Goal: Task Accomplishment & Management: Use online tool/utility

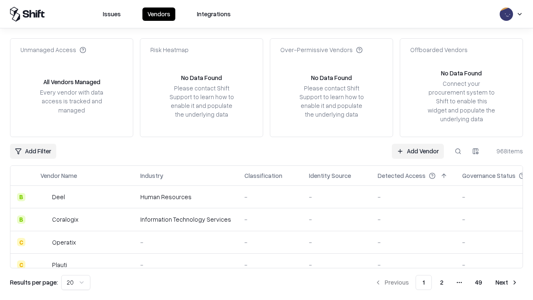
click at [417, 151] on link "Add Vendor" at bounding box center [418, 151] width 52 height 15
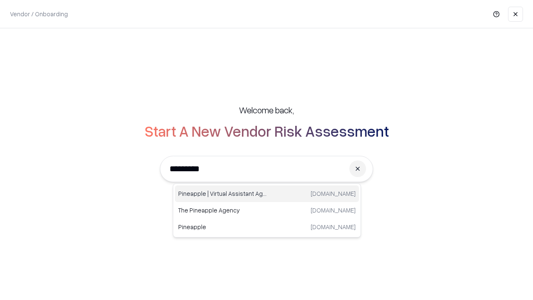
click at [267, 194] on div "Pineapple | Virtual Assistant Agency [DOMAIN_NAME]" at bounding box center [267, 193] width 184 height 17
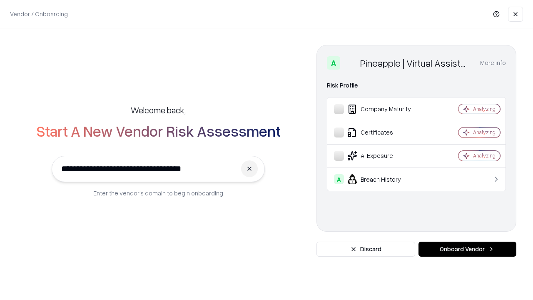
type input "**********"
click at [467, 249] on button "Onboard Vendor" at bounding box center [467, 248] width 98 height 15
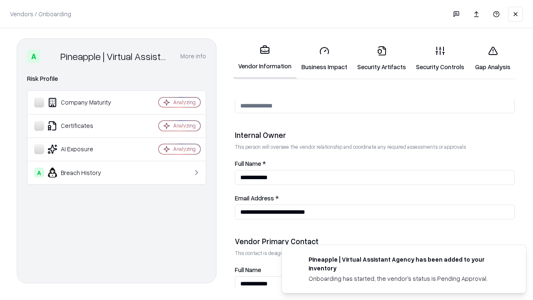
scroll to position [431, 0]
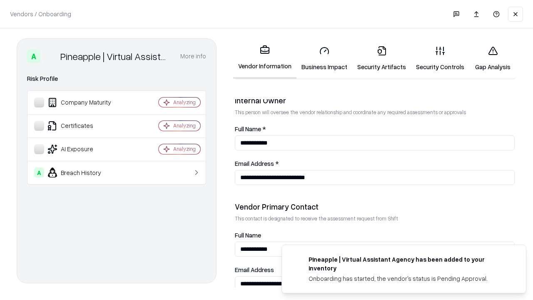
click at [324, 58] on link "Business Impact" at bounding box center [324, 58] width 56 height 39
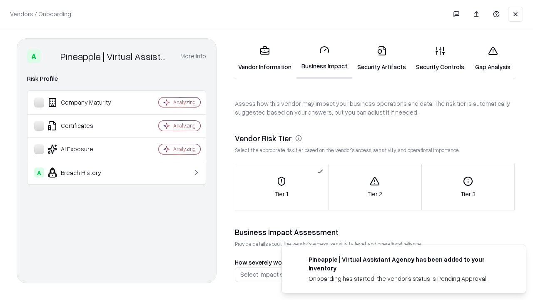
click at [381, 58] on link "Security Artifacts" at bounding box center [381, 58] width 59 height 39
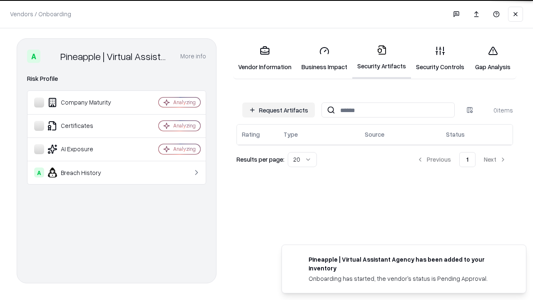
click at [278, 109] on button "Request Artifacts" at bounding box center [278, 109] width 72 height 15
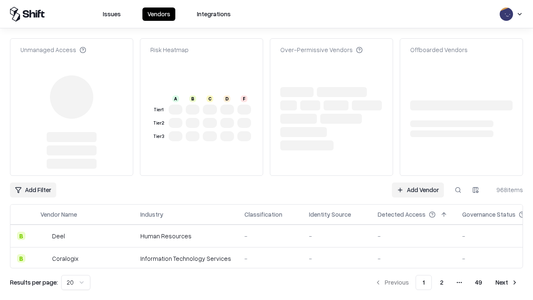
click at [417, 182] on link "Add Vendor" at bounding box center [418, 189] width 52 height 15
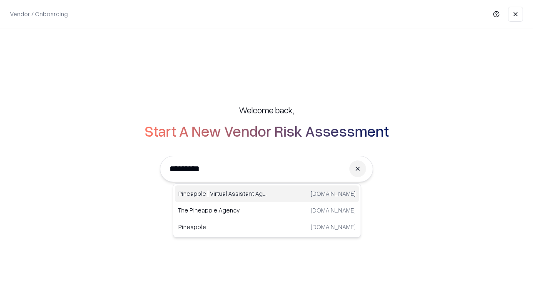
click at [267, 194] on div "Pineapple | Virtual Assistant Agency [DOMAIN_NAME]" at bounding box center [267, 193] width 184 height 17
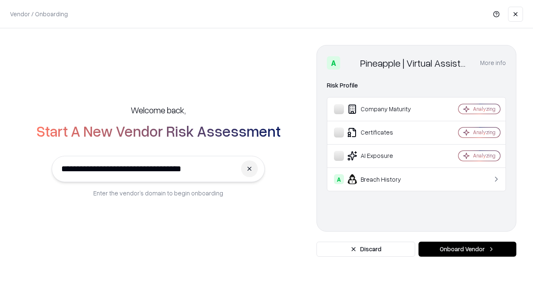
type input "**********"
click at [467, 249] on button "Onboard Vendor" at bounding box center [467, 248] width 98 height 15
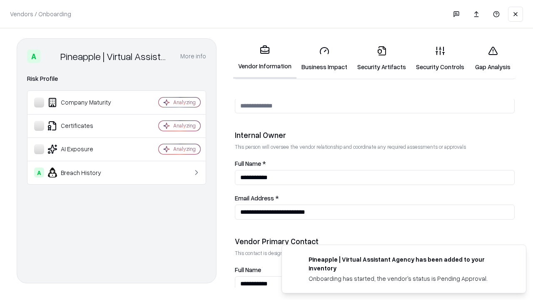
scroll to position [431, 0]
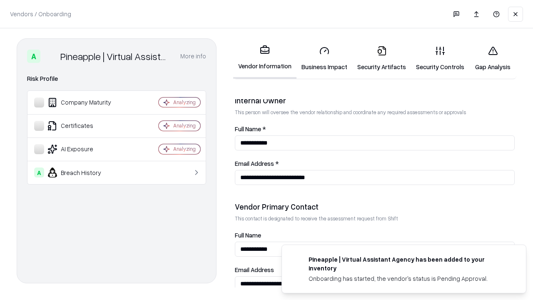
click at [492, 58] on link "Gap Analysis" at bounding box center [492, 58] width 47 height 39
